Goal: Navigation & Orientation: Find specific page/section

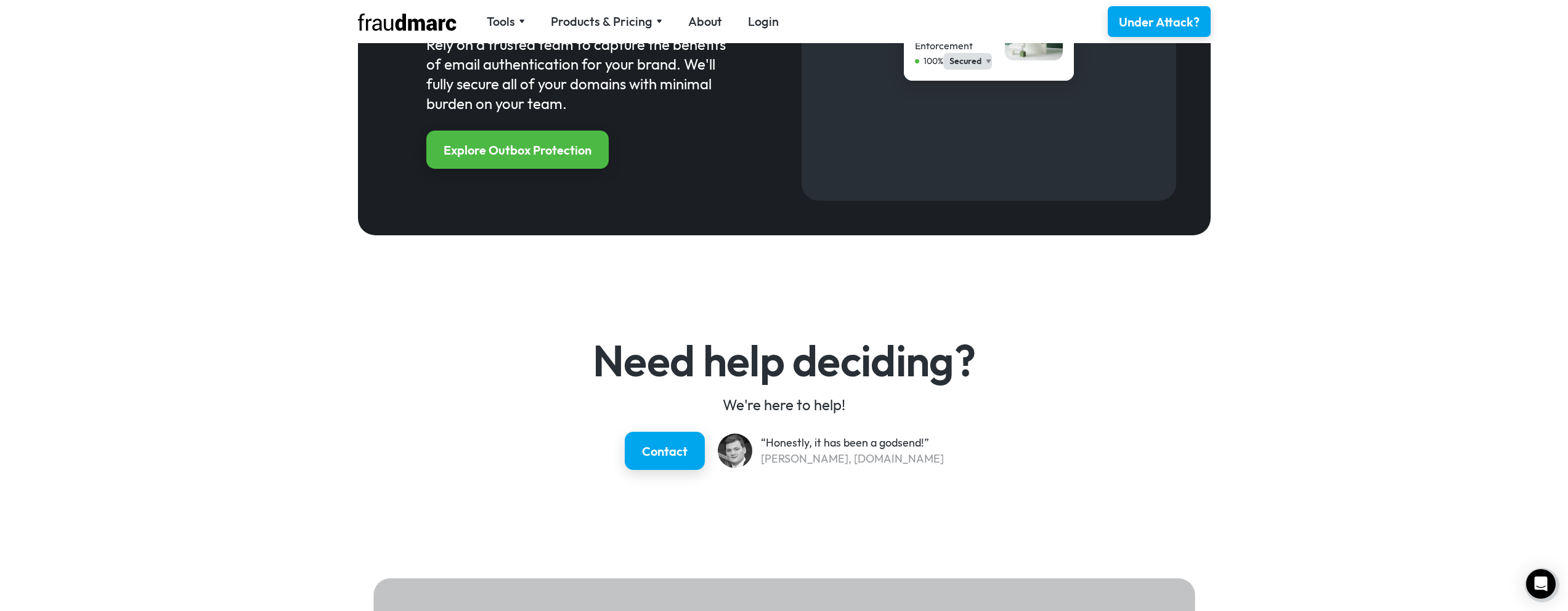
scroll to position [1690, 0]
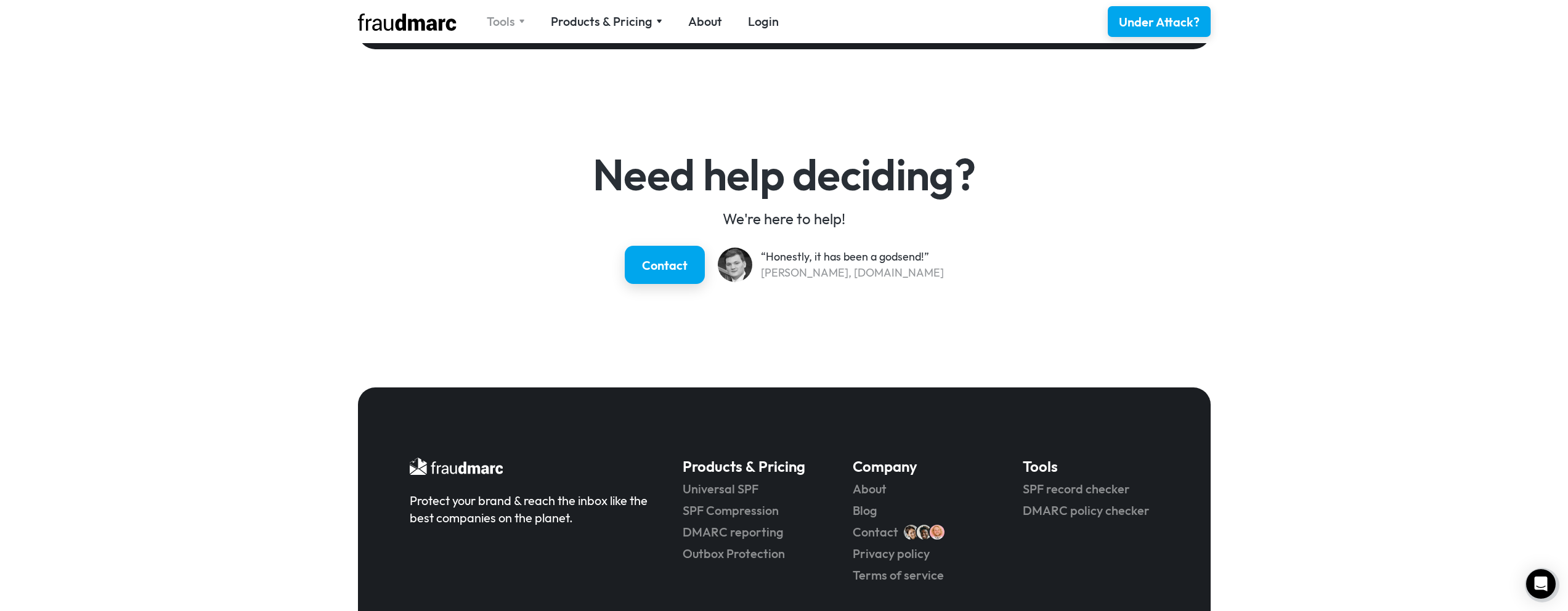
click at [514, 15] on div "Tools" at bounding box center [501, 21] width 28 height 17
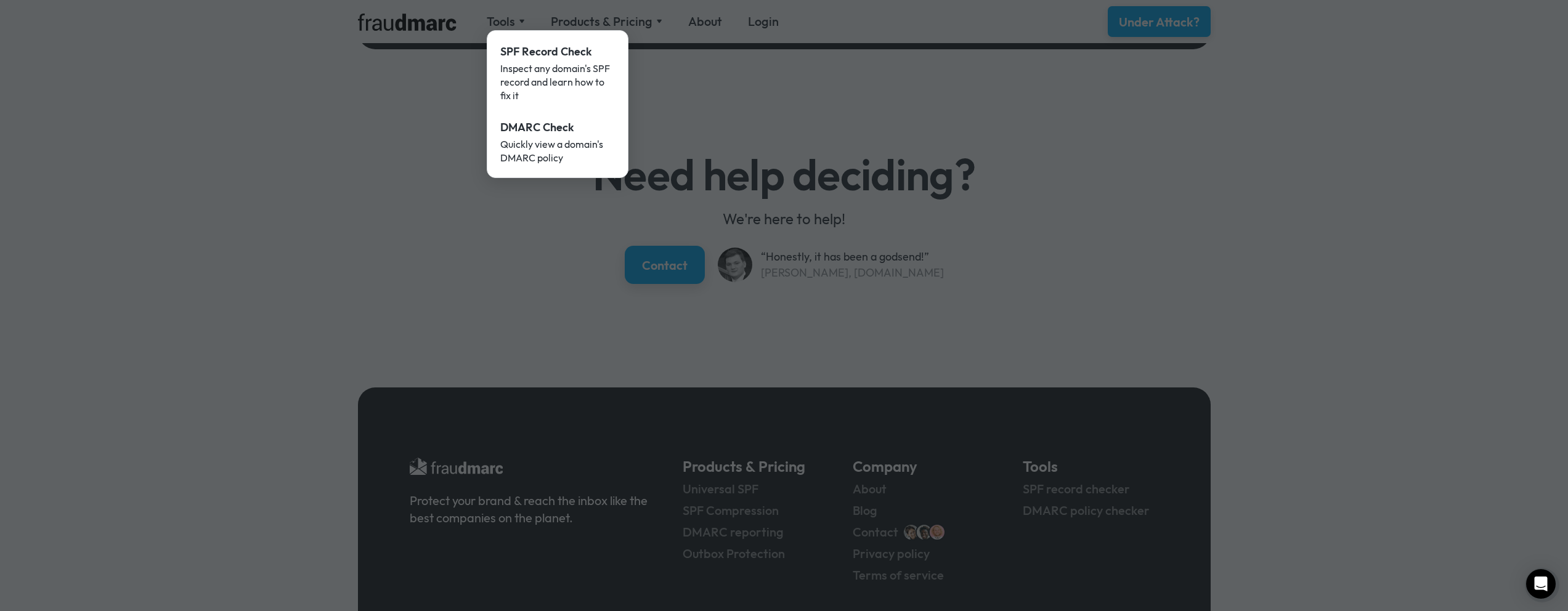
click at [711, 118] on div at bounding box center [784, 305] width 1568 height 611
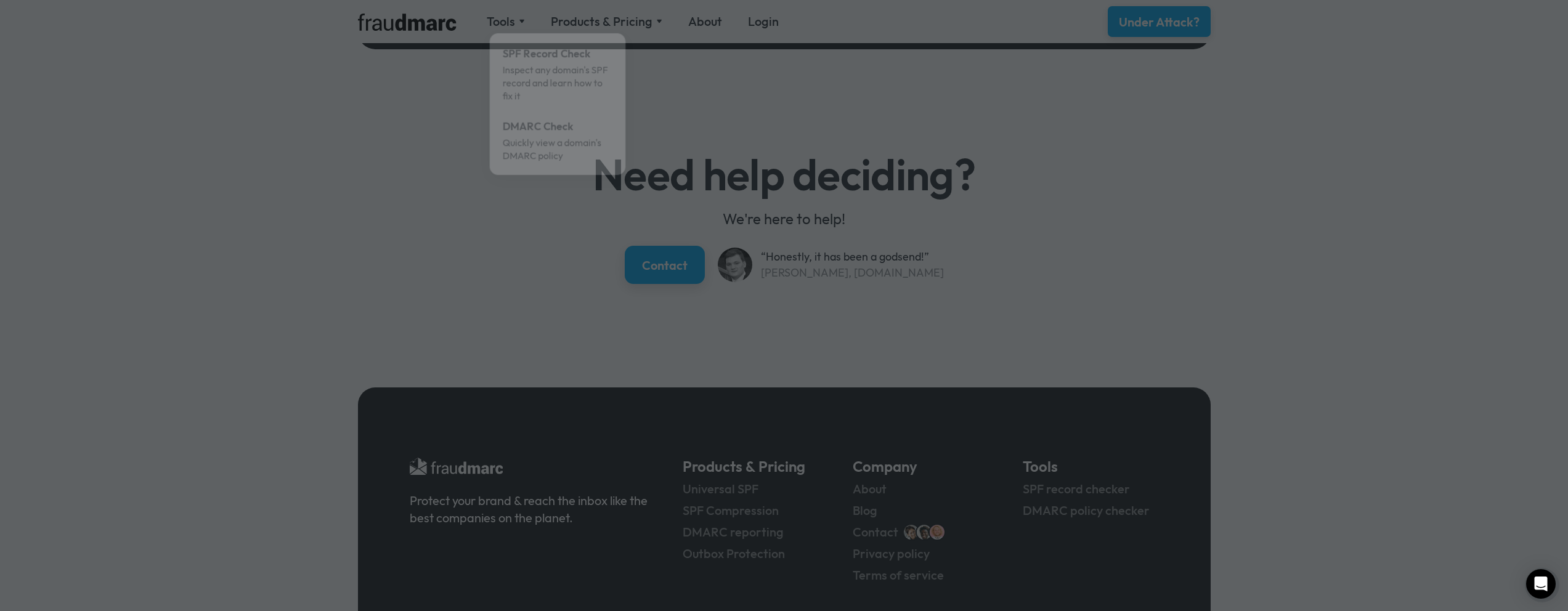
click at [634, 25] on div at bounding box center [784, 305] width 1568 height 611
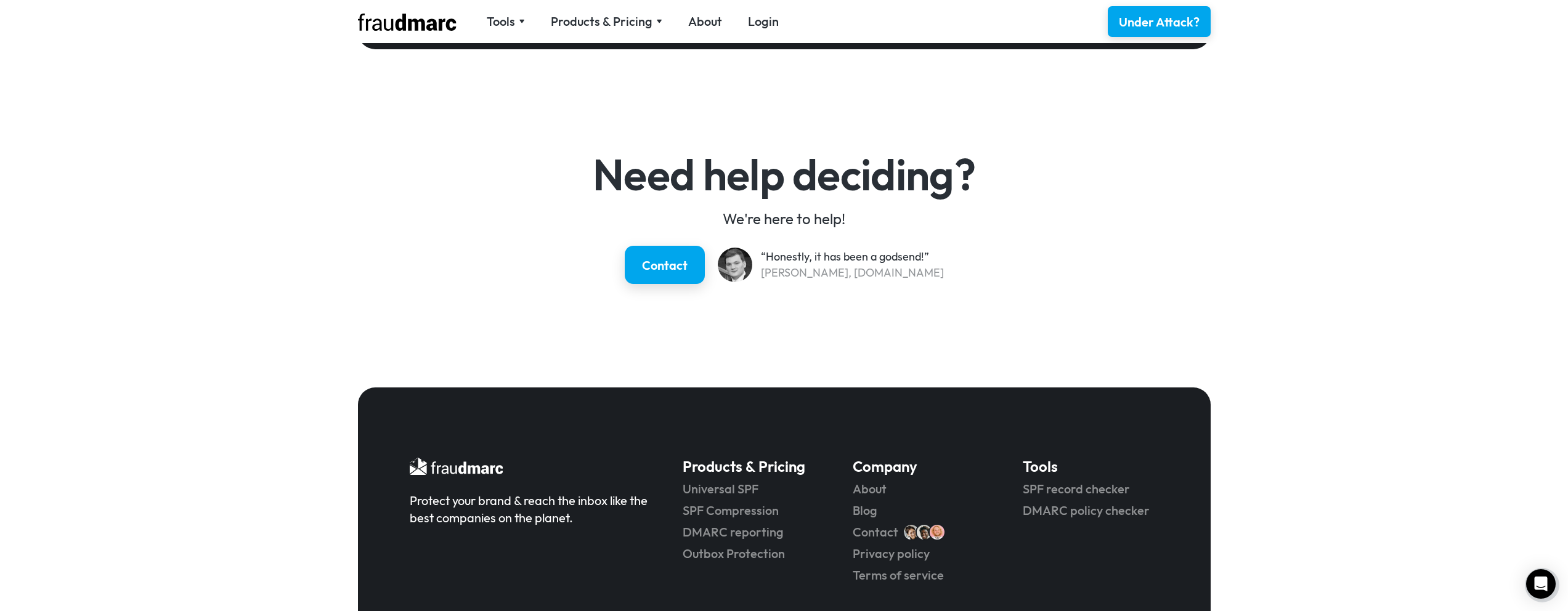
click at [636, 24] on div "Products & Pricing" at bounding box center [601, 21] width 101 height 17
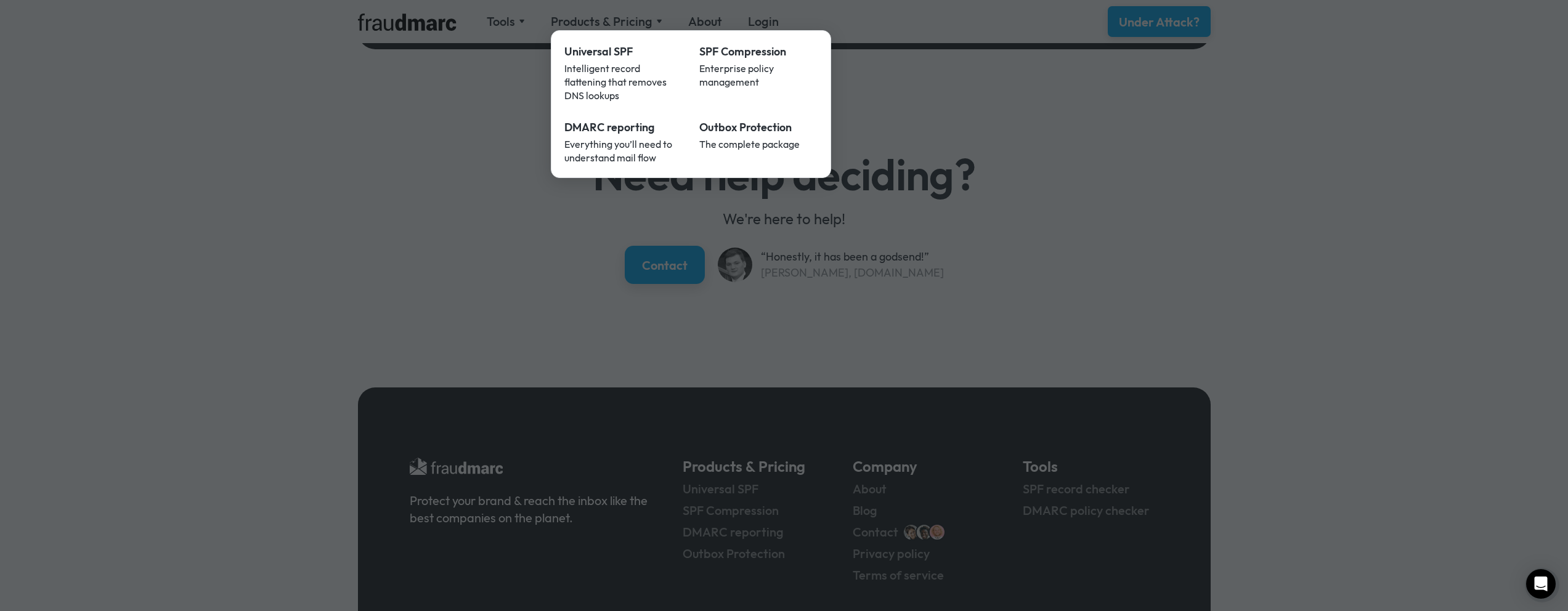
drag, startPoint x: 1093, startPoint y: 154, endPoint x: 1154, endPoint y: 103, distance: 79.5
click at [1093, 154] on div at bounding box center [784, 305] width 1568 height 611
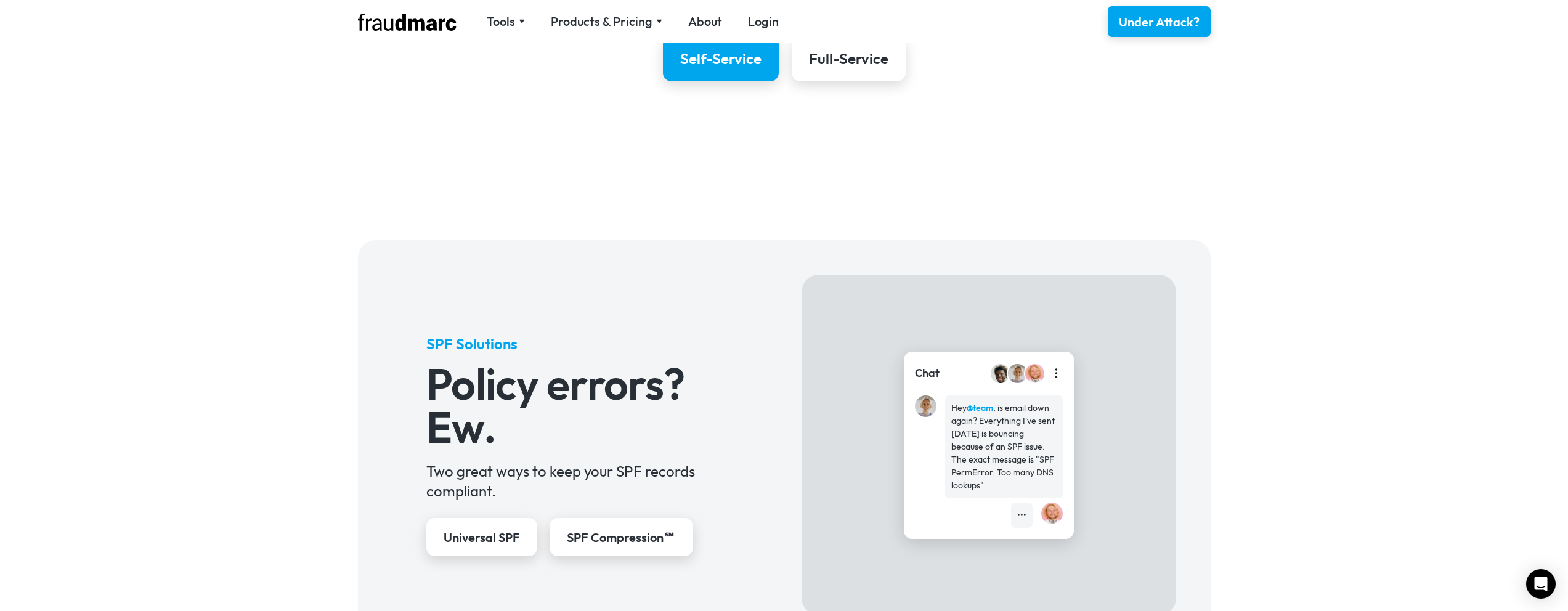
scroll to position [0, 0]
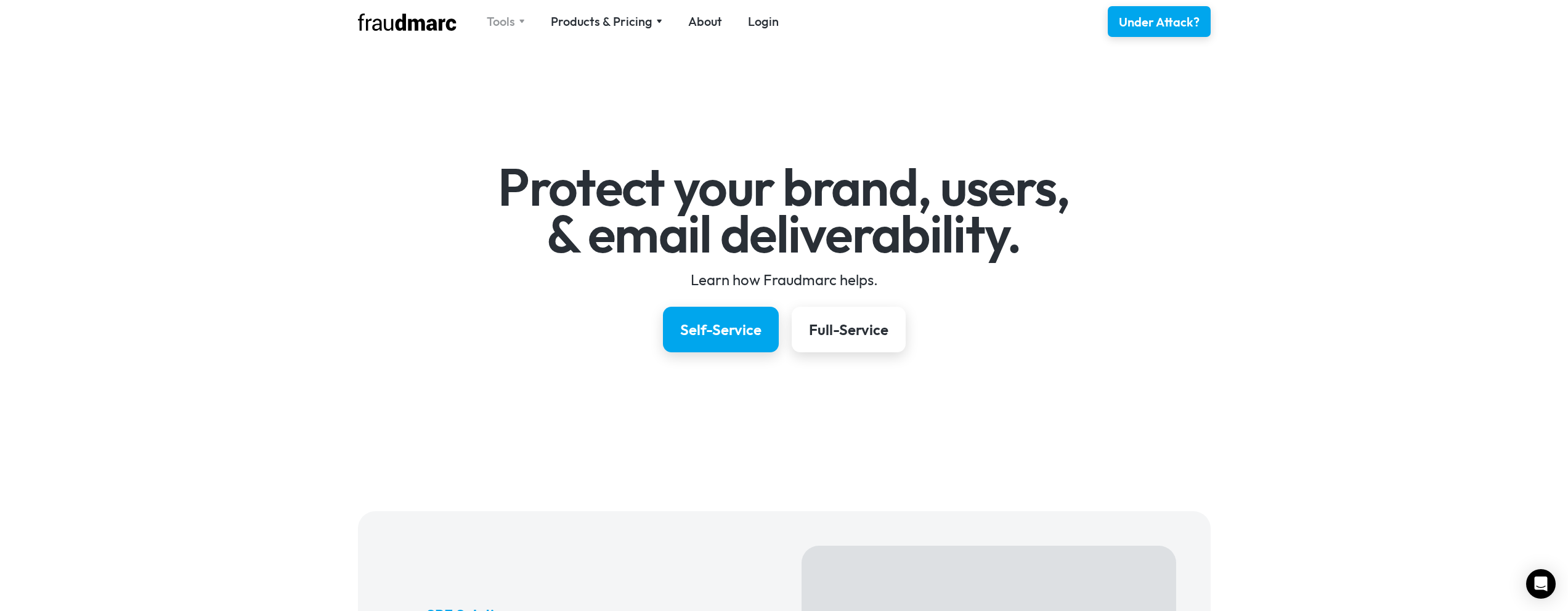
click at [487, 24] on div "Tools" at bounding box center [501, 21] width 28 height 17
click at [512, 17] on div "Tools" at bounding box center [501, 21] width 28 height 17
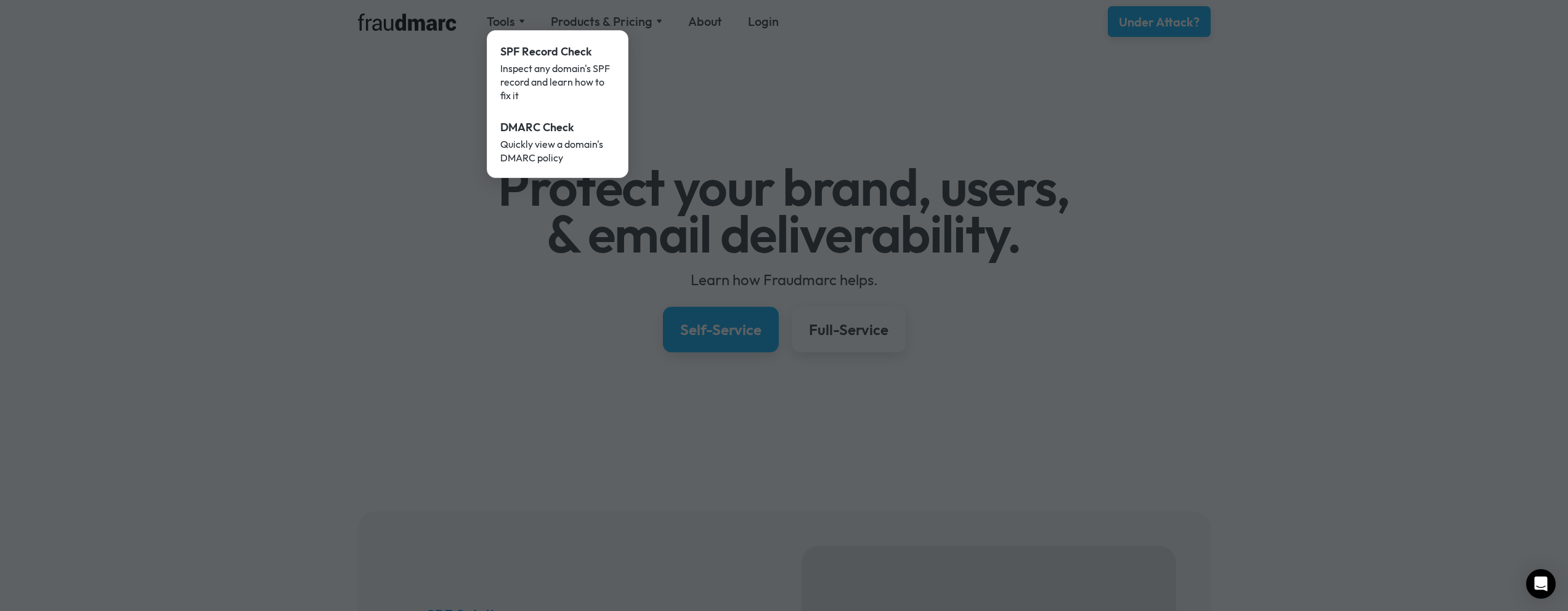
click at [369, 166] on div at bounding box center [784, 305] width 1568 height 611
